Goal: Transaction & Acquisition: Download file/media

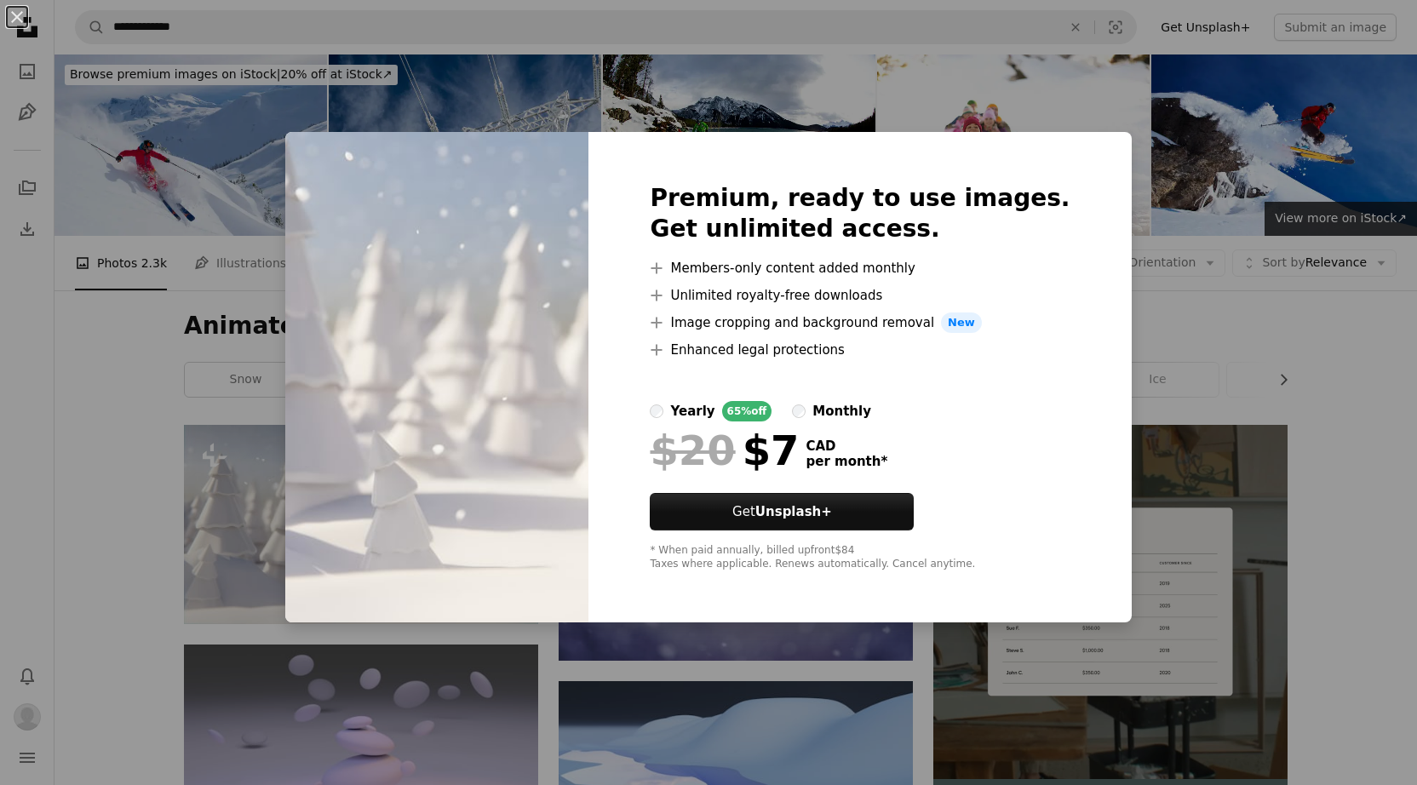
click at [236, 478] on div "An X shape Premium, ready to use images. Get unlimited access. A plus sign Memb…" at bounding box center [708, 392] width 1417 height 785
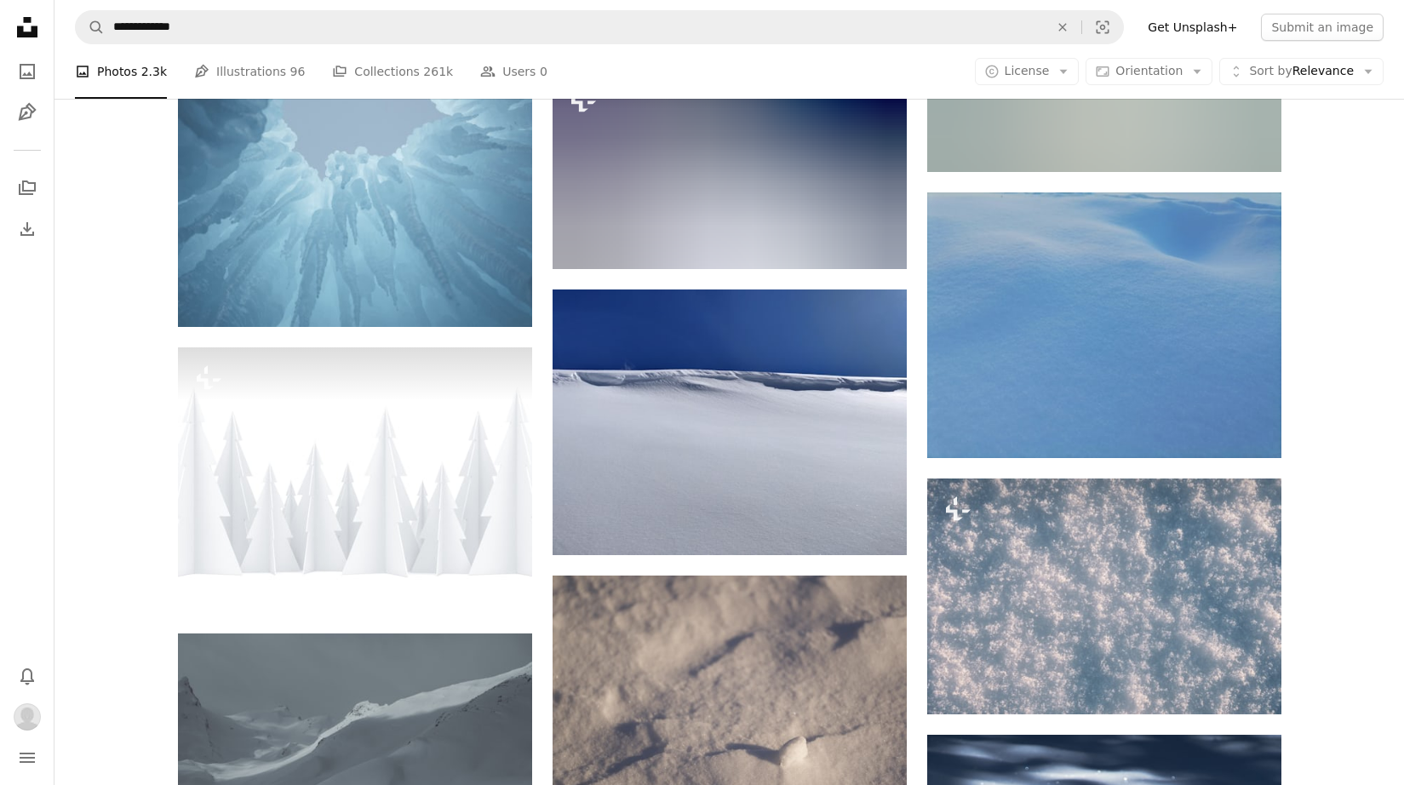
scroll to position [6109, 0]
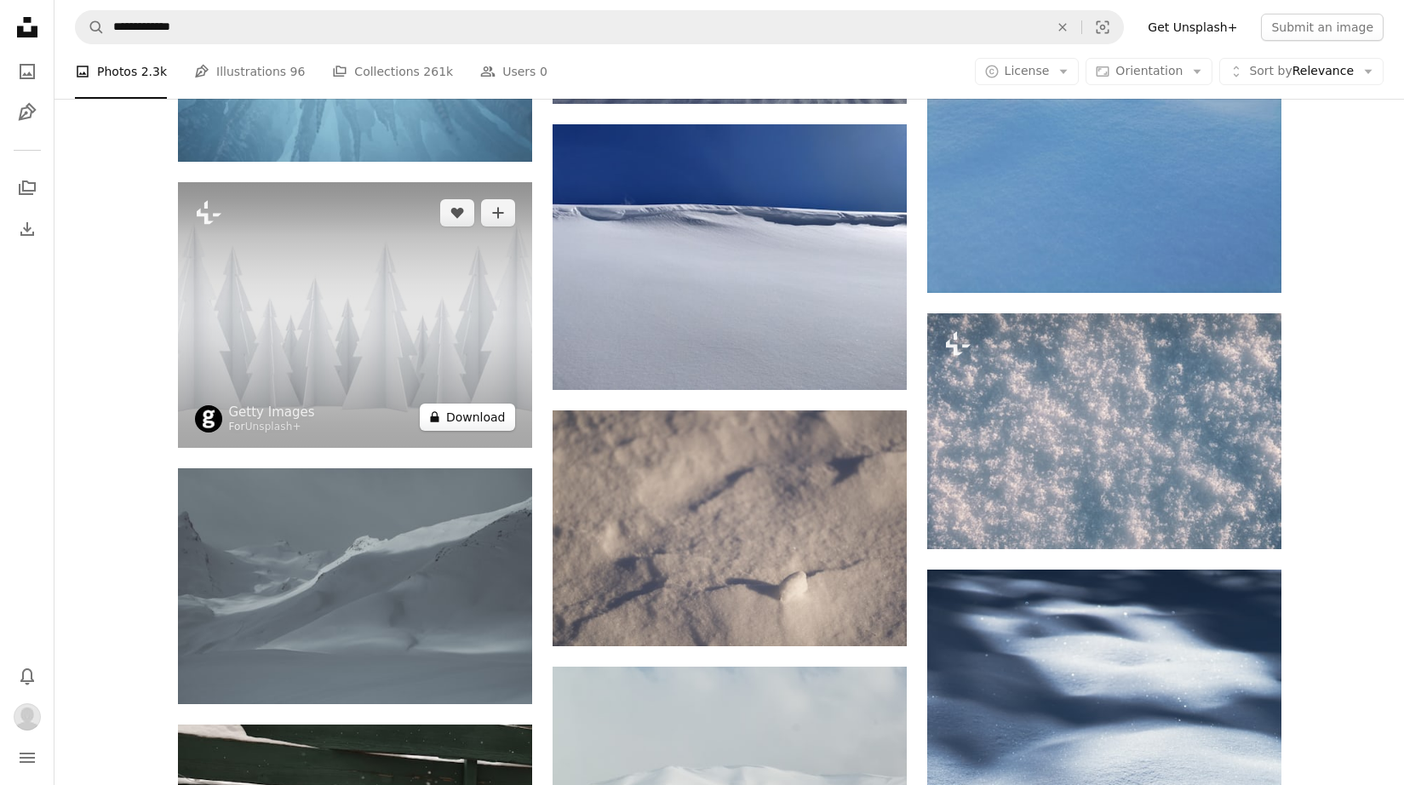
click at [490, 415] on button "A lock Download" at bounding box center [467, 417] width 95 height 27
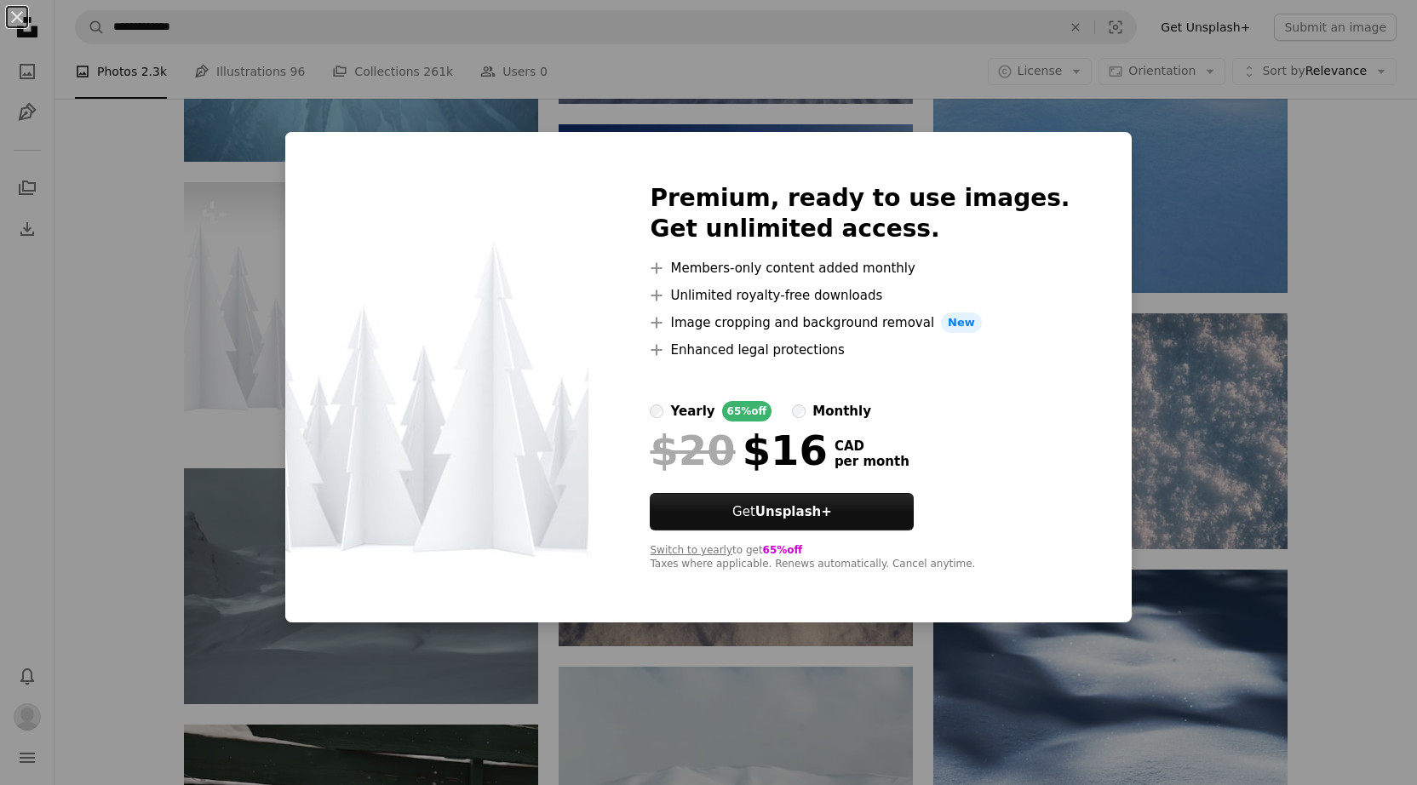
click at [768, 661] on div "An X shape Premium, ready to use images. Get unlimited access. A plus sign Memb…" at bounding box center [708, 392] width 1417 height 785
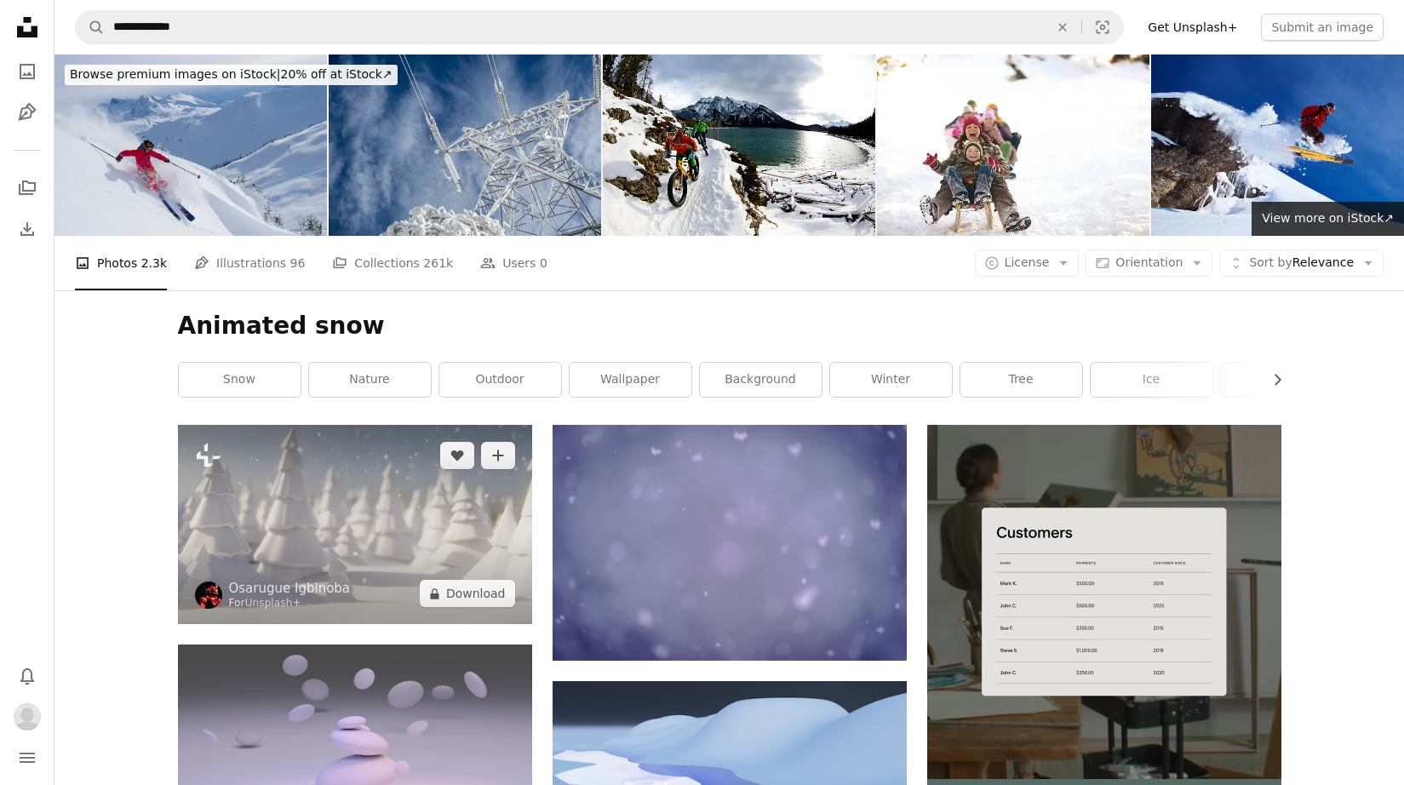
click at [361, 507] on img at bounding box center [355, 524] width 354 height 199
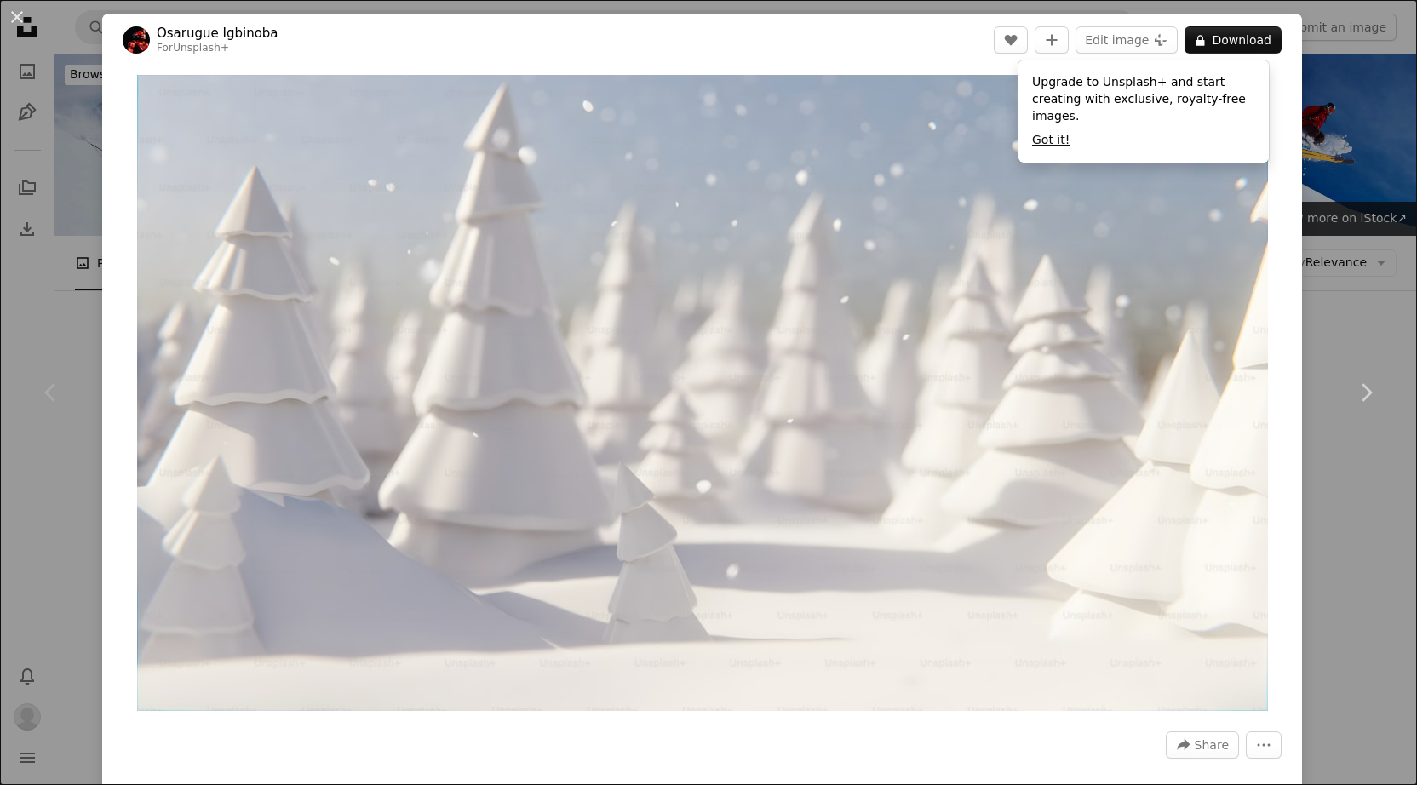
click at [1056, 147] on button "Got it!" at bounding box center [1050, 140] width 37 height 17
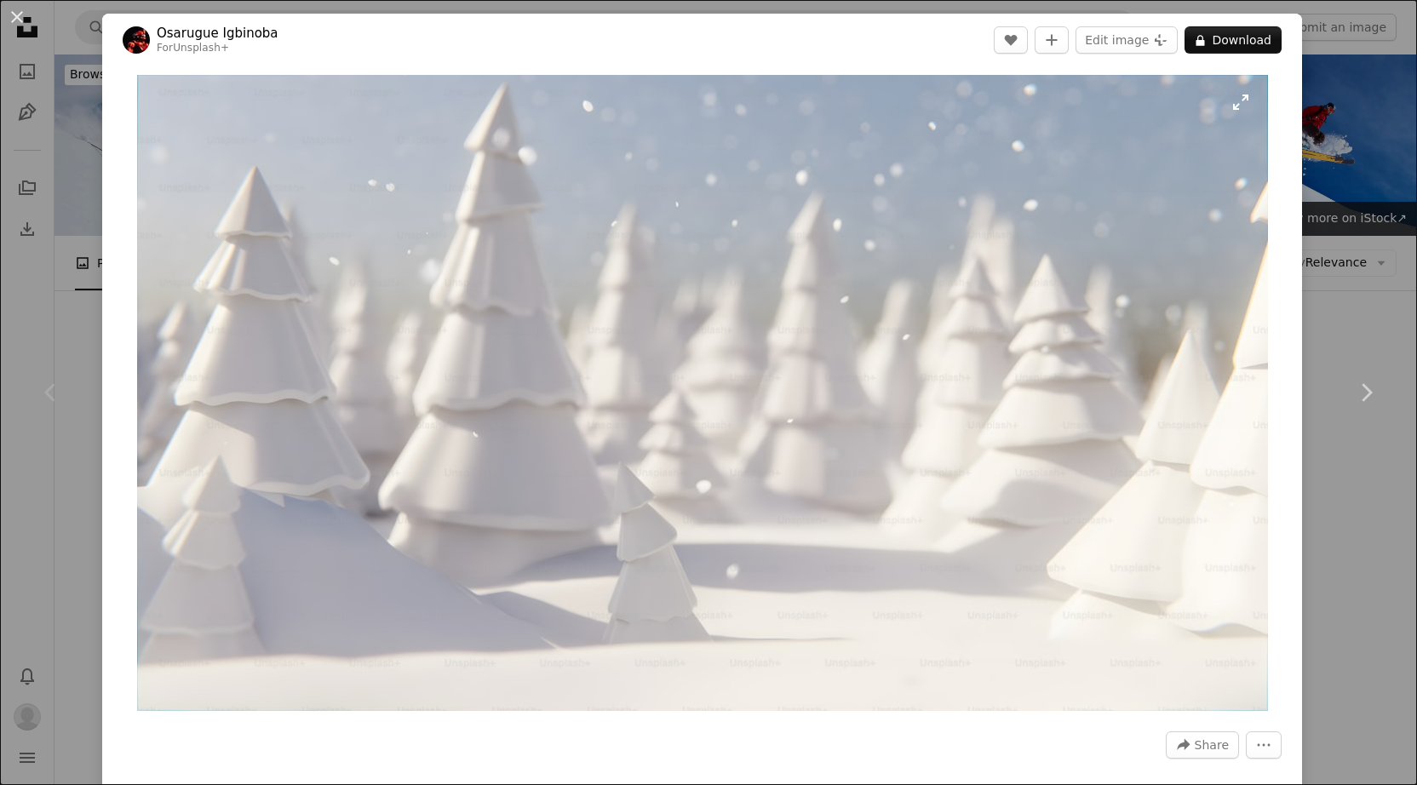
click at [1229, 106] on img "Zoom in on this image" at bounding box center [702, 393] width 1131 height 636
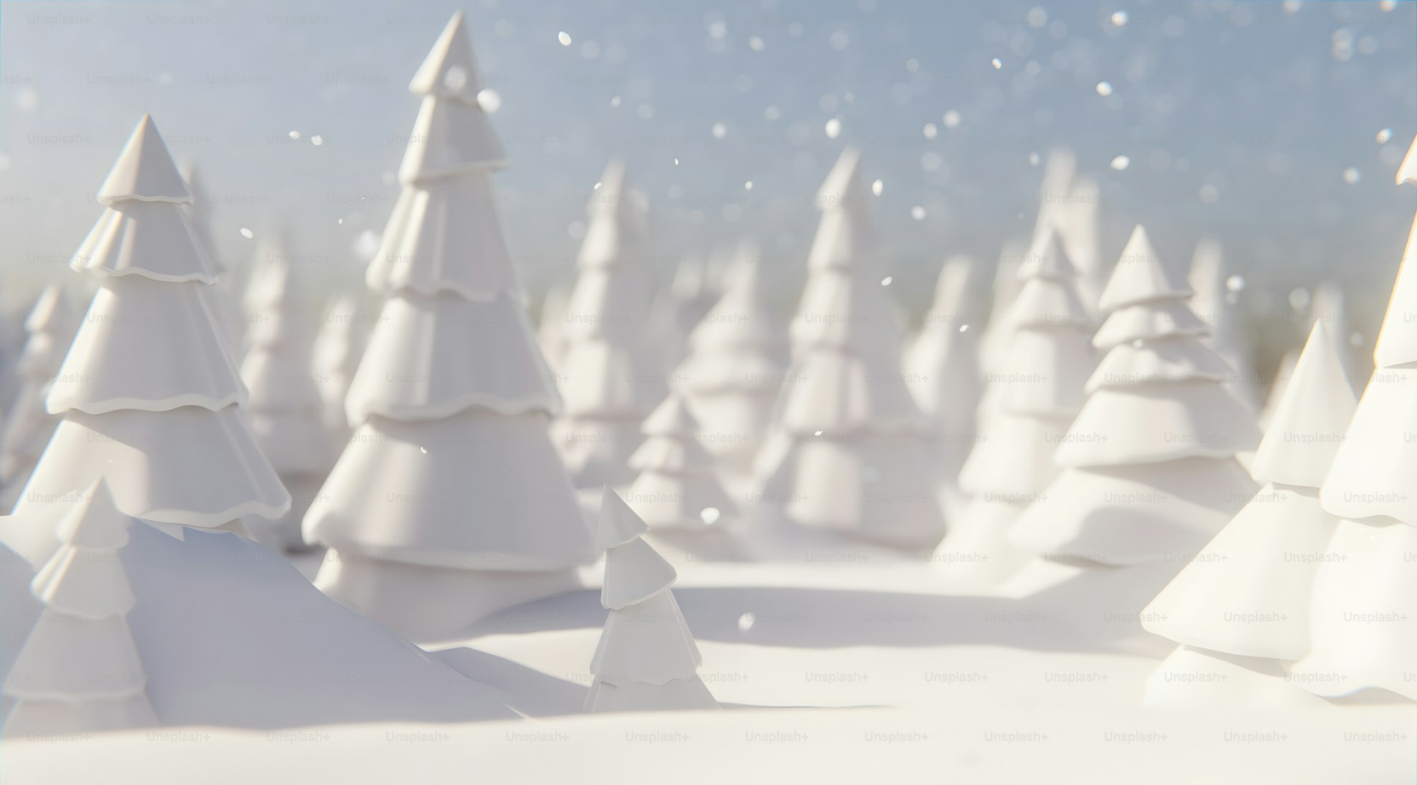
click at [1229, 106] on img "Zoom out on this image" at bounding box center [708, 398] width 1418 height 798
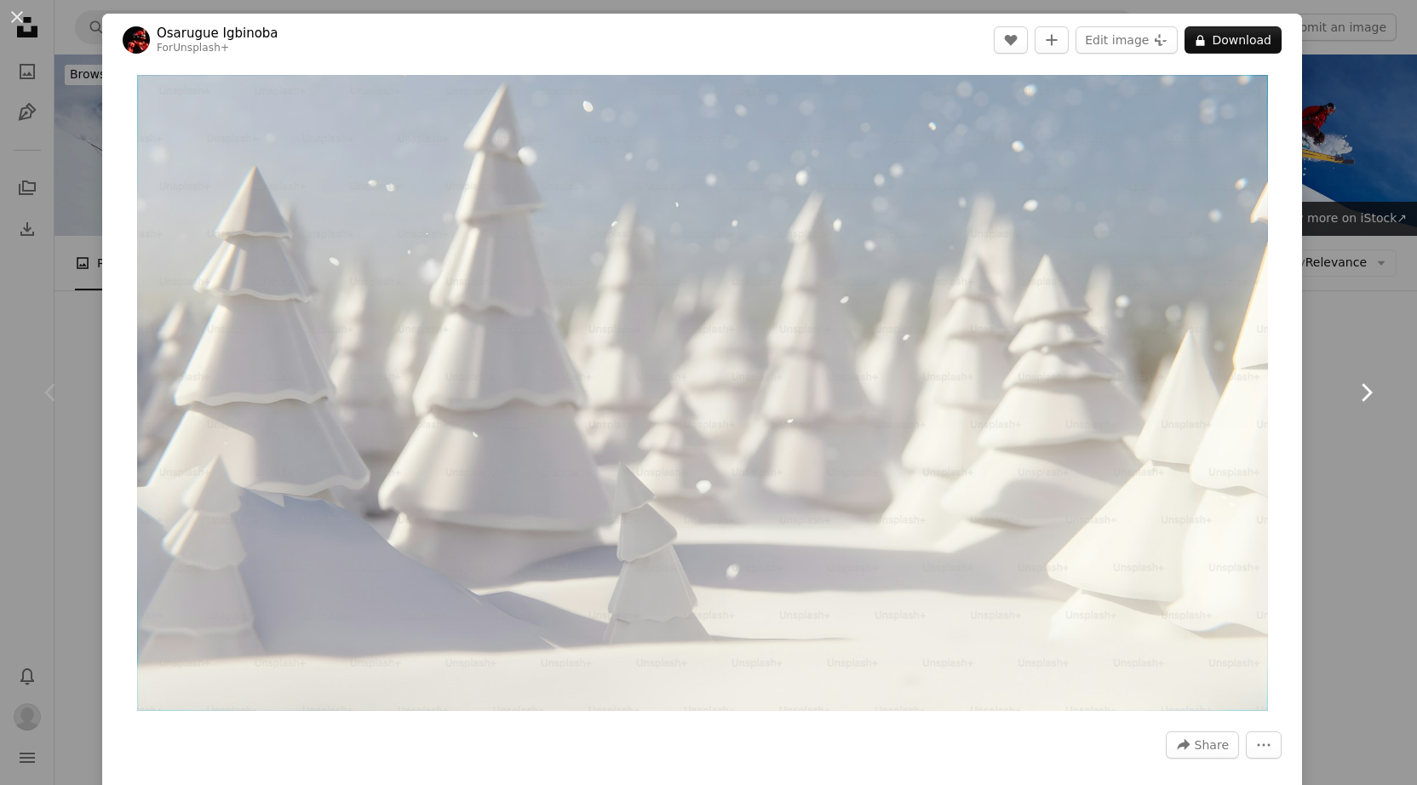
click at [1367, 470] on link "Chevron right" at bounding box center [1365, 392] width 102 height 163
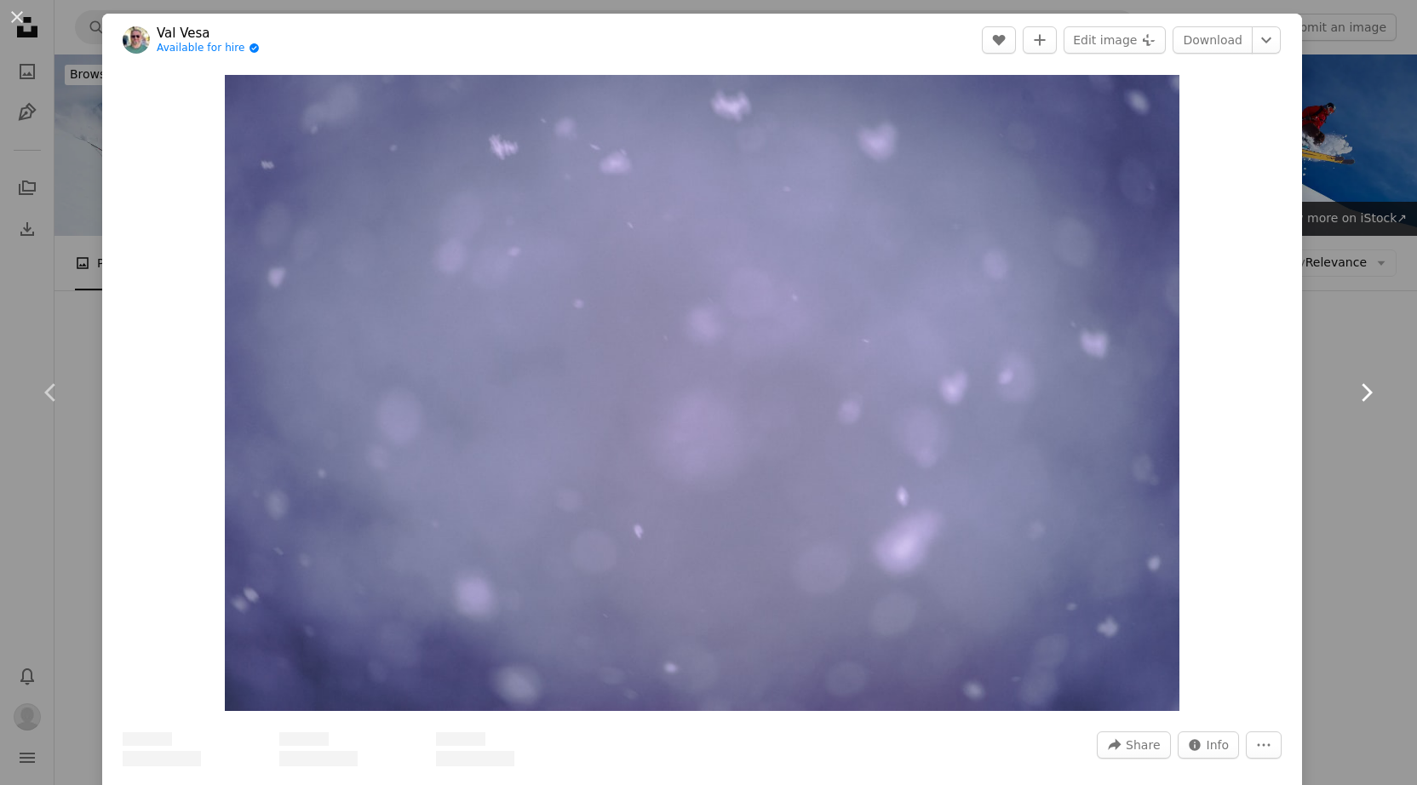
click at [1338, 472] on link "Chevron right" at bounding box center [1365, 392] width 102 height 163
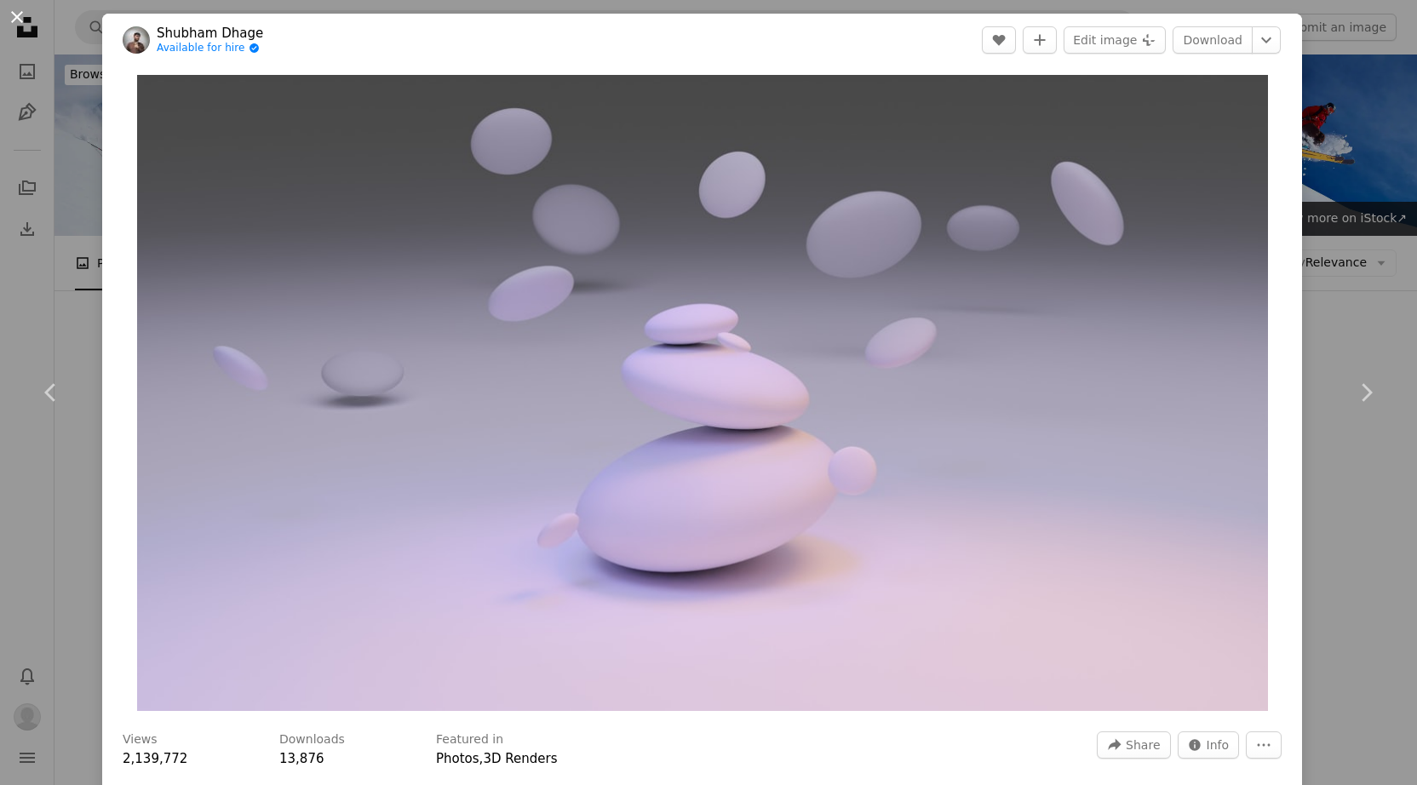
click at [22, 20] on button "An X shape" at bounding box center [17, 17] width 20 height 20
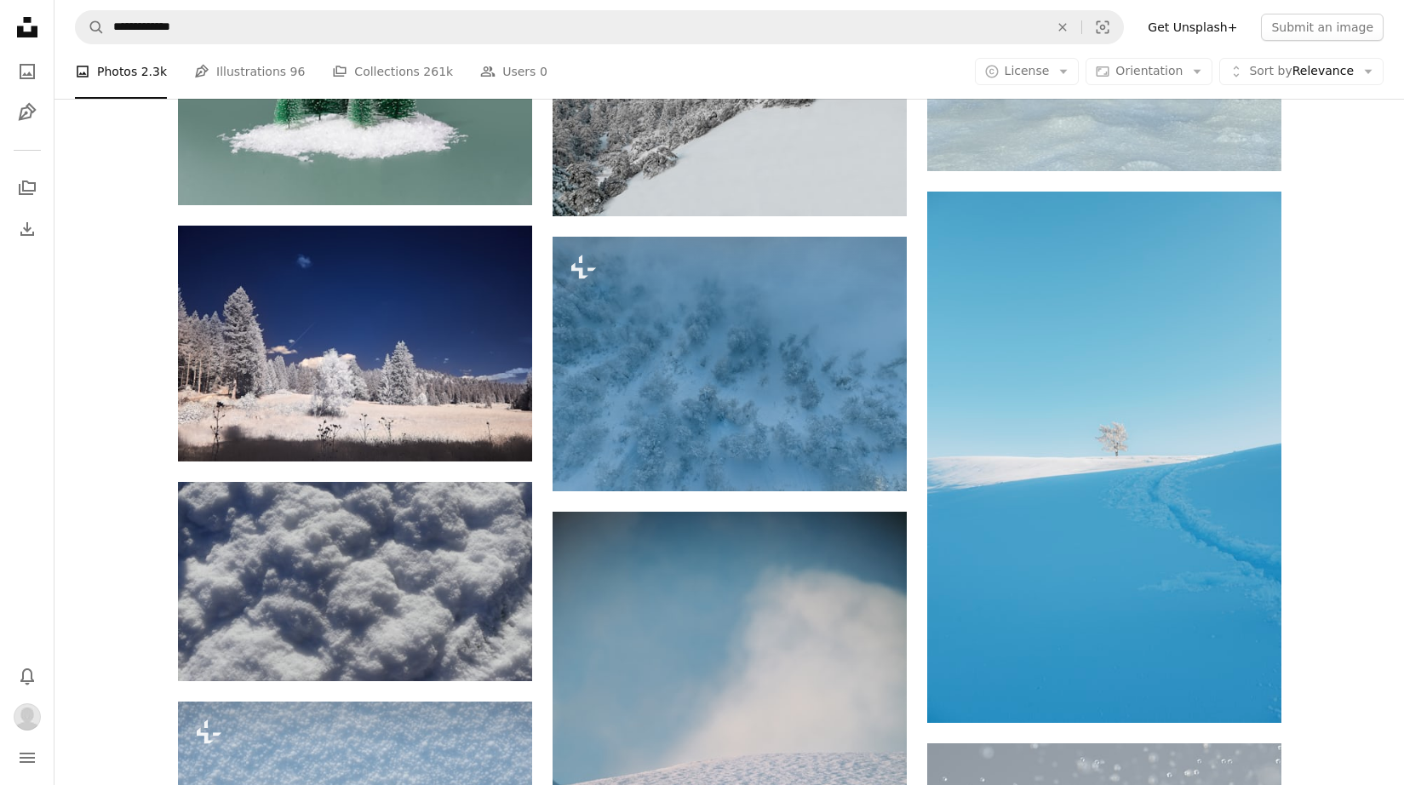
scroll to position [1895, 0]
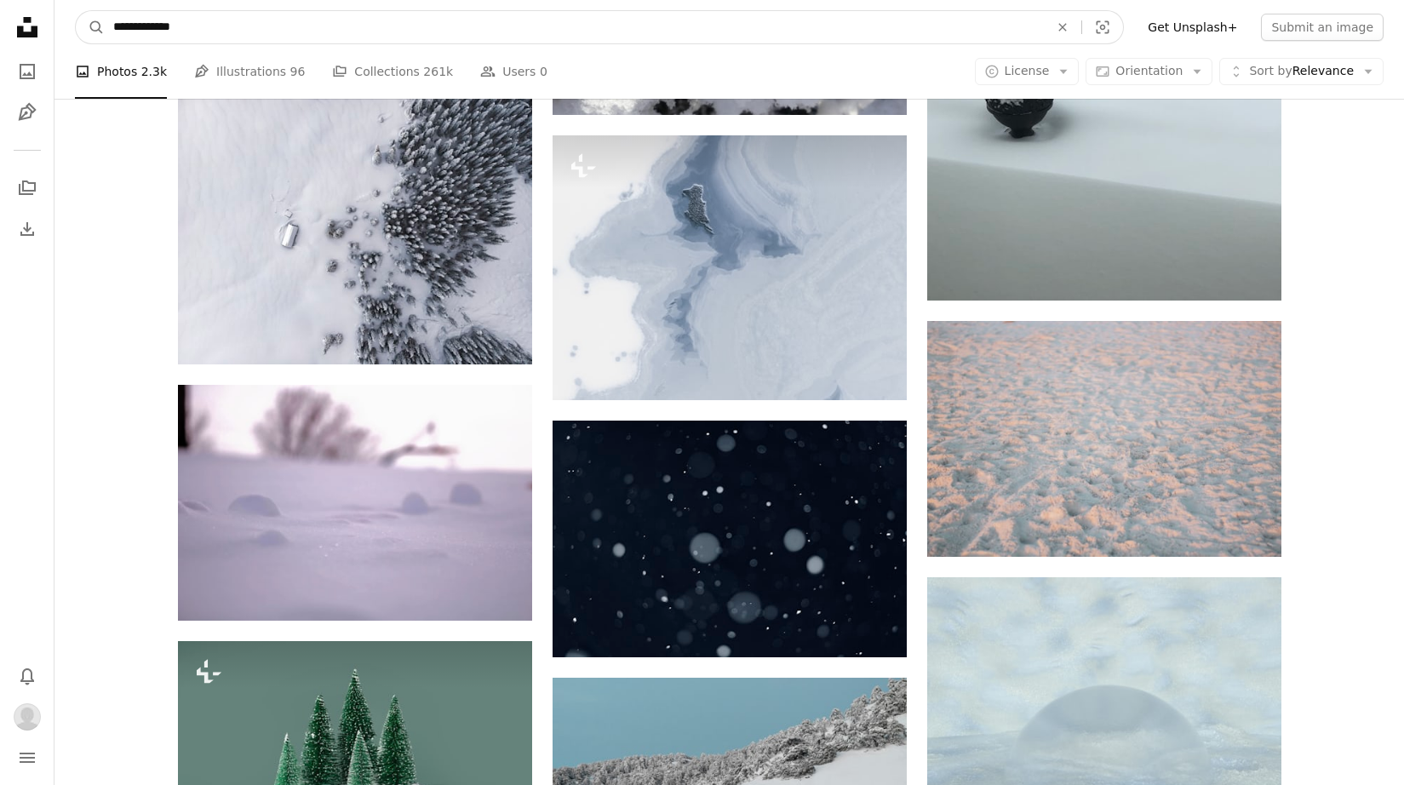
drag, startPoint x: 497, startPoint y: 32, endPoint x: -26, endPoint y: -55, distance: 530.8
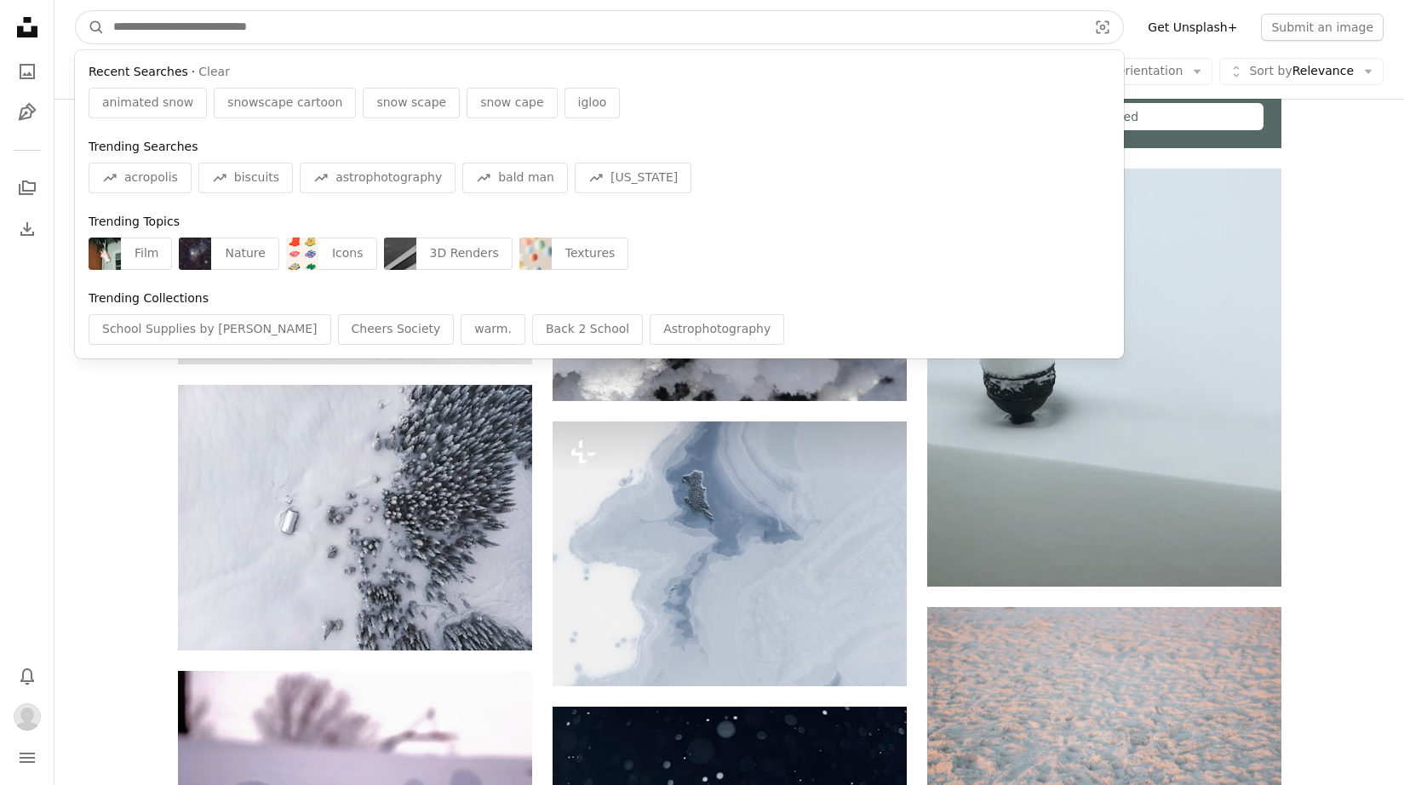
paste input "**********"
type input "**********"
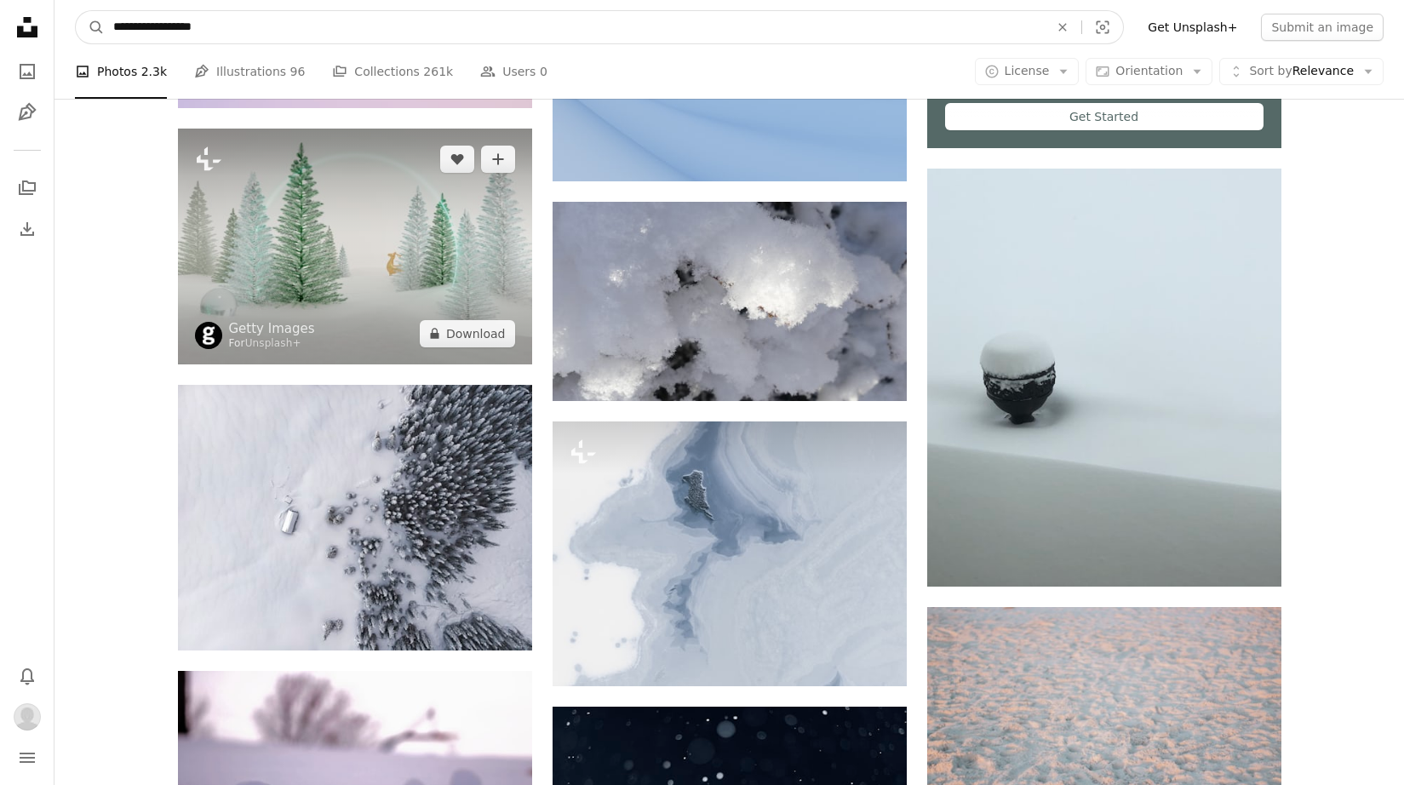
click button "A magnifying glass" at bounding box center [90, 27] width 29 height 32
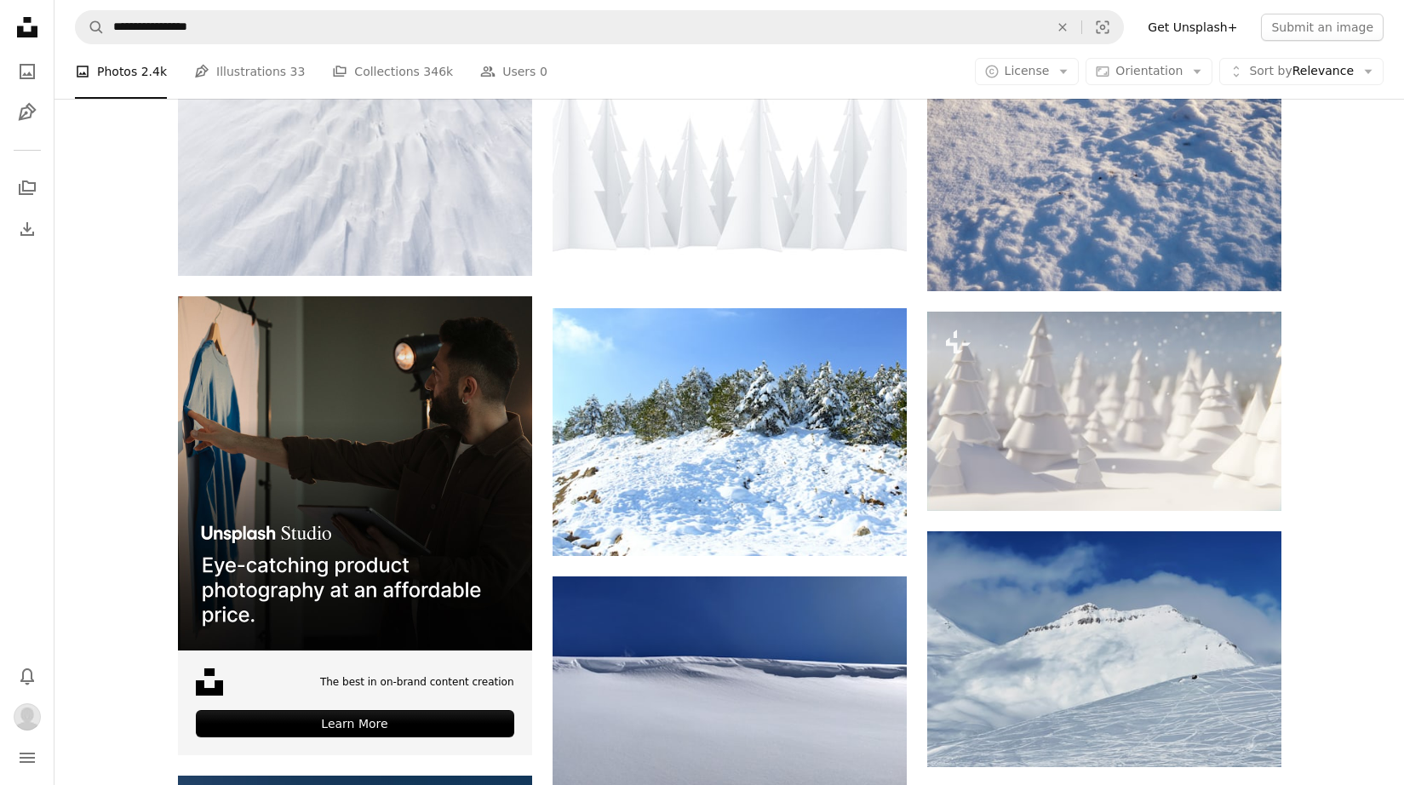
scroll to position [2793, 0]
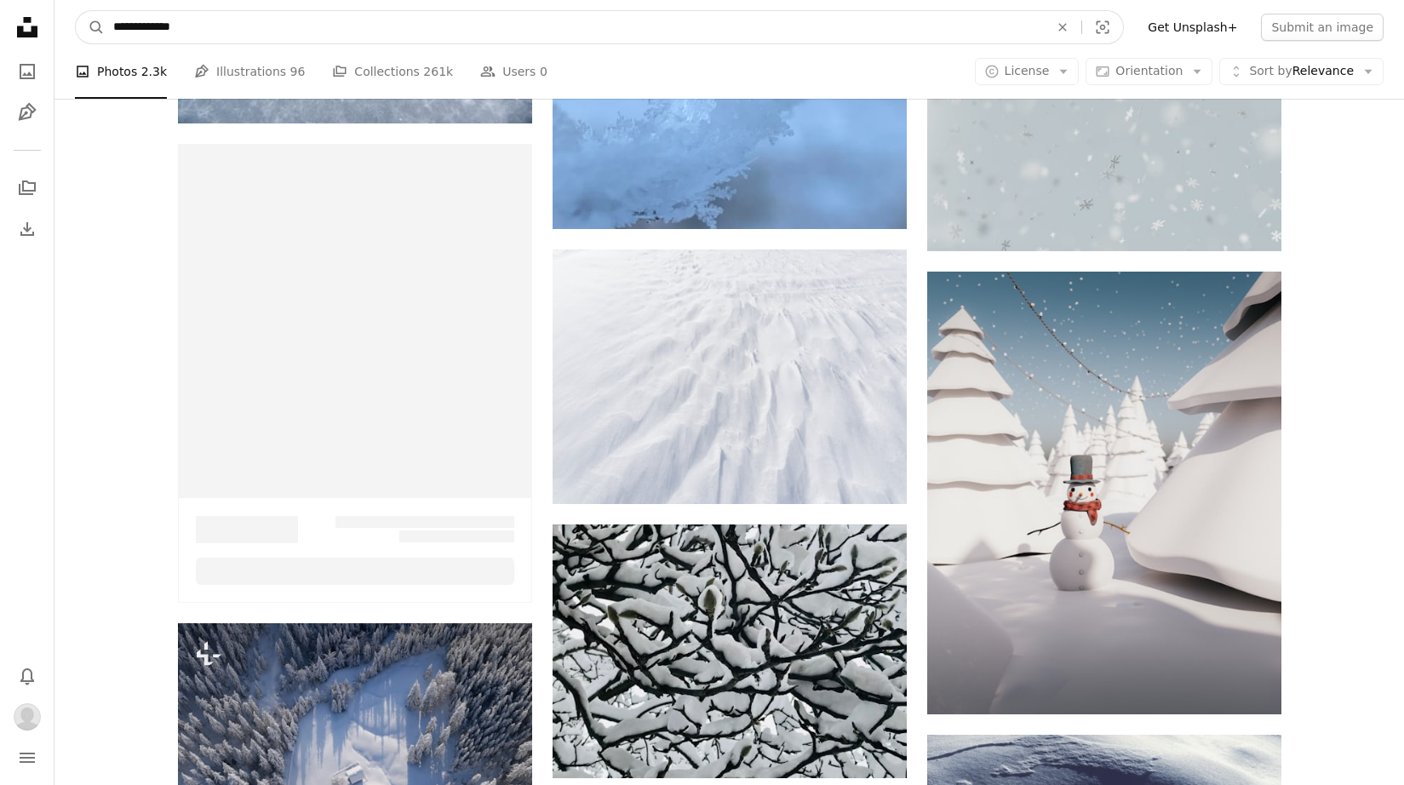
click at [231, 27] on input "**********" at bounding box center [574, 27] width 939 height 32
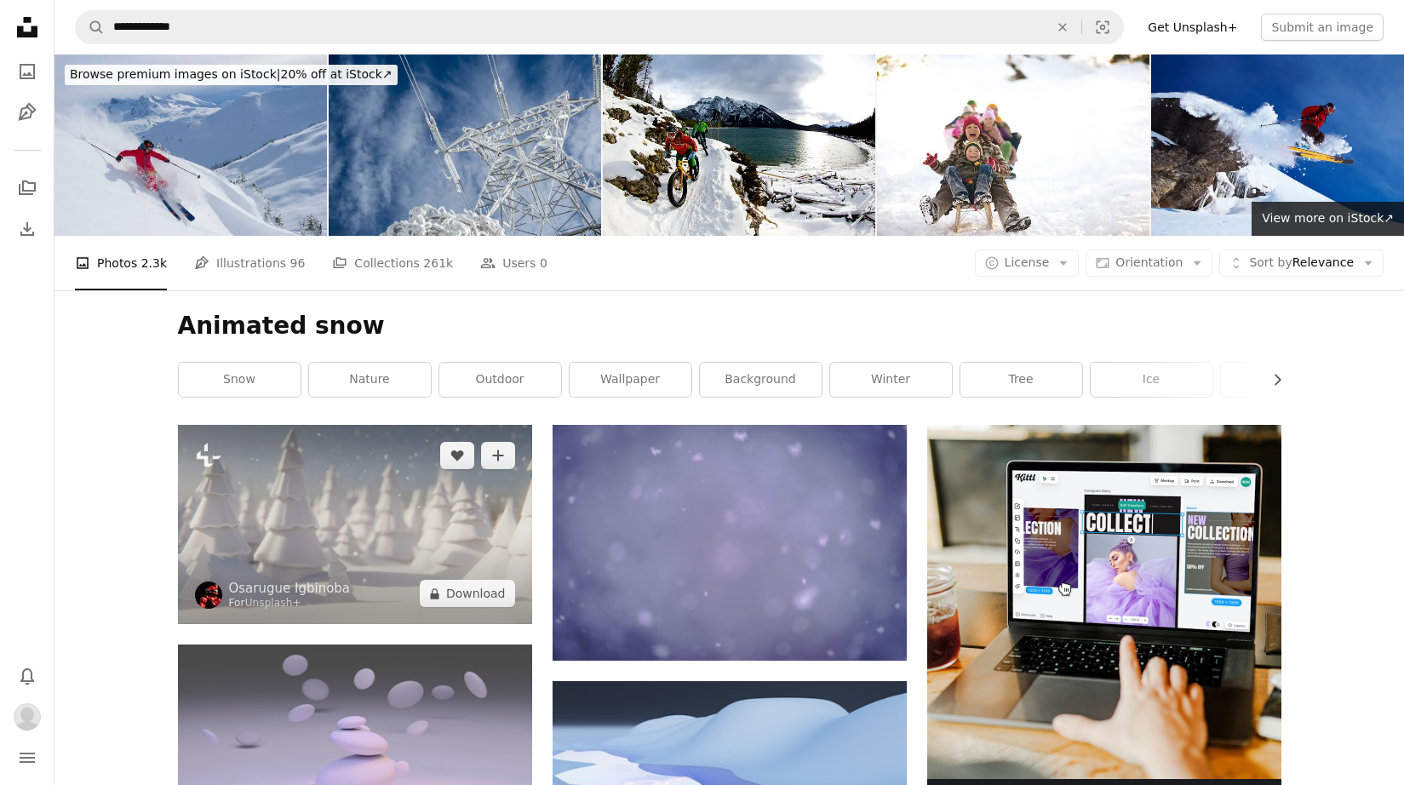
click at [340, 544] on img at bounding box center [355, 524] width 354 height 199
